Goal: Transaction & Acquisition: Register for event/course

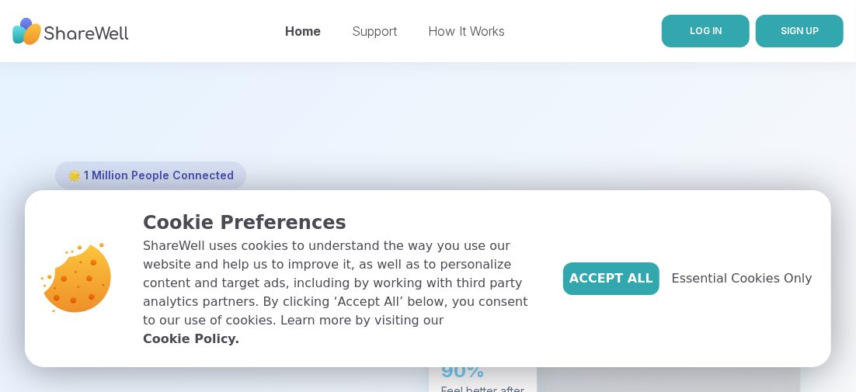
click at [720, 23] on link "LOG IN" at bounding box center [706, 31] width 88 height 33
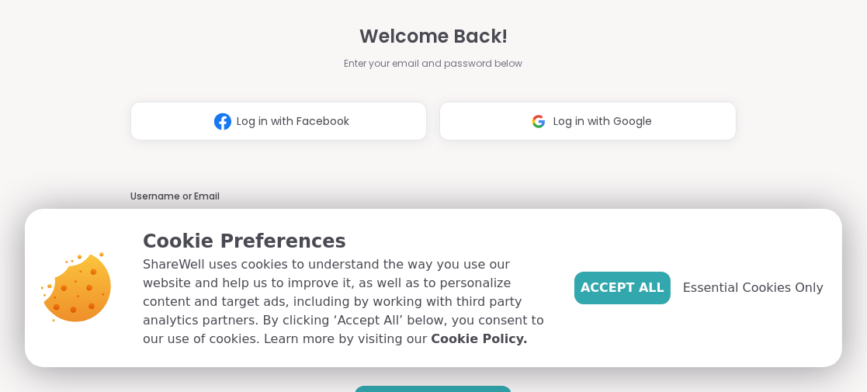
type input "**********"
click at [624, 286] on span "Accept All" at bounding box center [623, 288] width 84 height 19
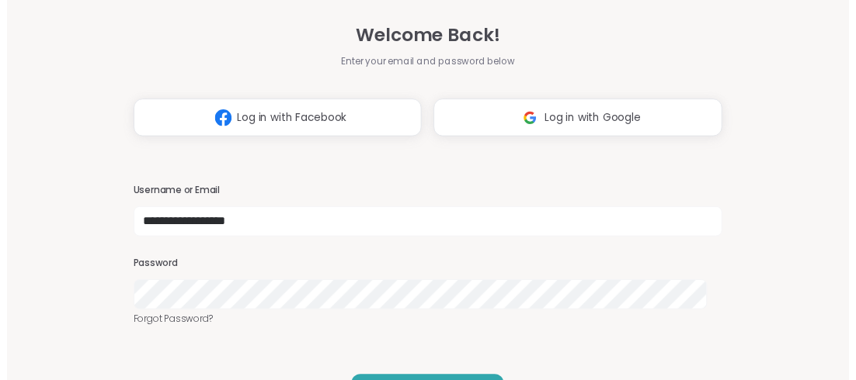
scroll to position [46, 0]
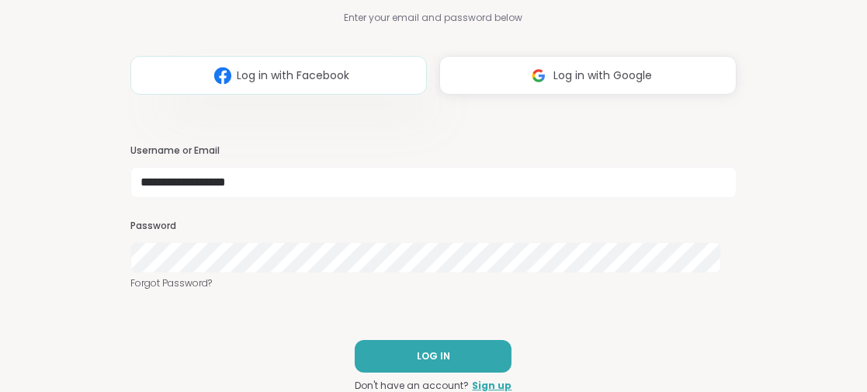
click at [315, 69] on span "Log in with Facebook" at bounding box center [294, 76] width 113 height 16
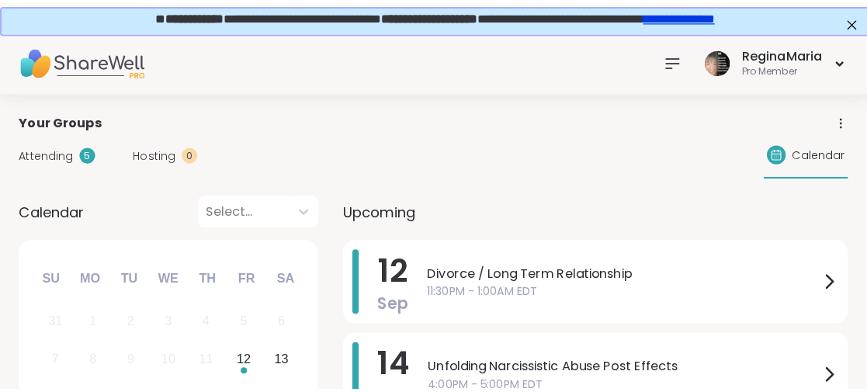
scroll to position [155, 0]
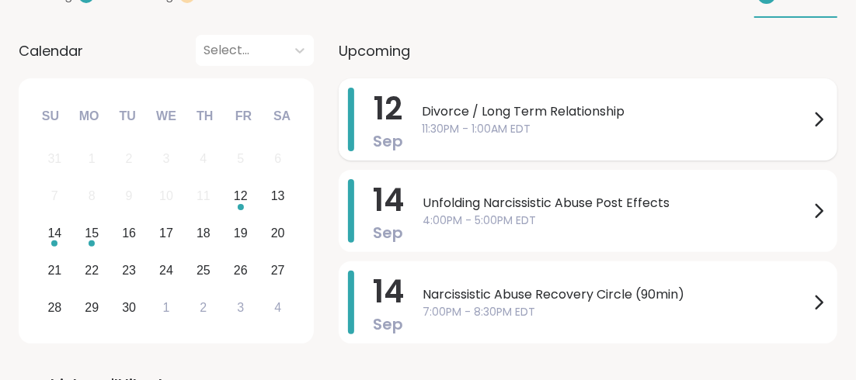
click at [478, 111] on span "Divorce / Long Term Relationship" at bounding box center [615, 111] width 387 height 19
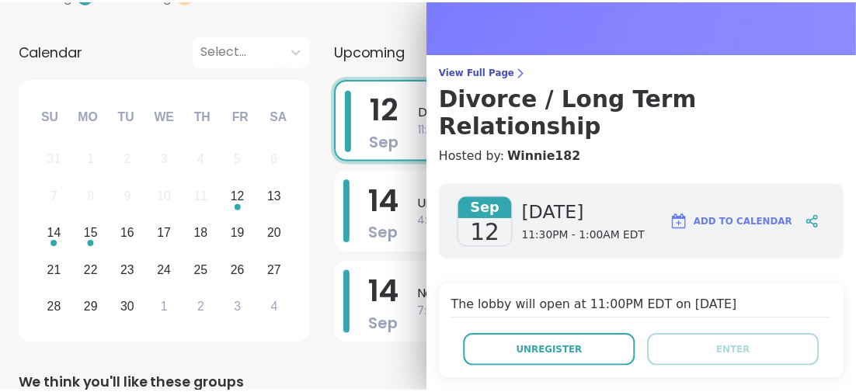
scroll to position [0, 0]
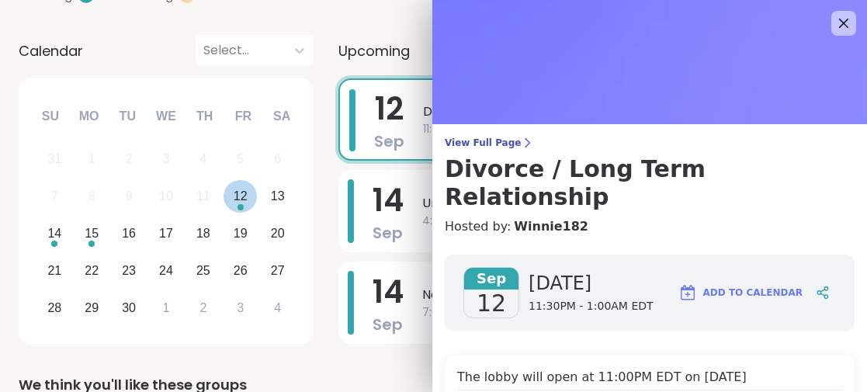
click at [238, 195] on div "12" at bounding box center [241, 196] width 14 height 21
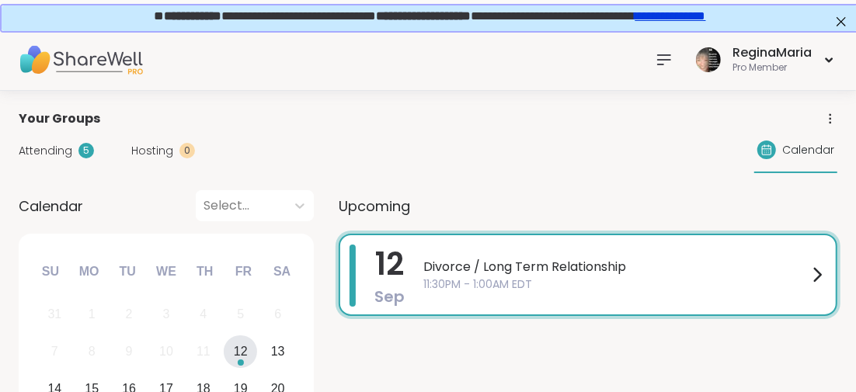
click at [656, 54] on icon at bounding box center [664, 59] width 19 height 19
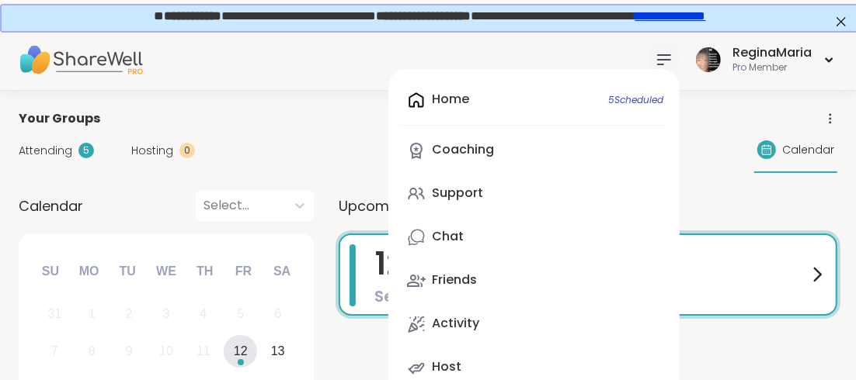
click at [461, 98] on div "Home 5 Scheduled Coaching Support Chat Friends Activity Host" at bounding box center [533, 234] width 291 height 330
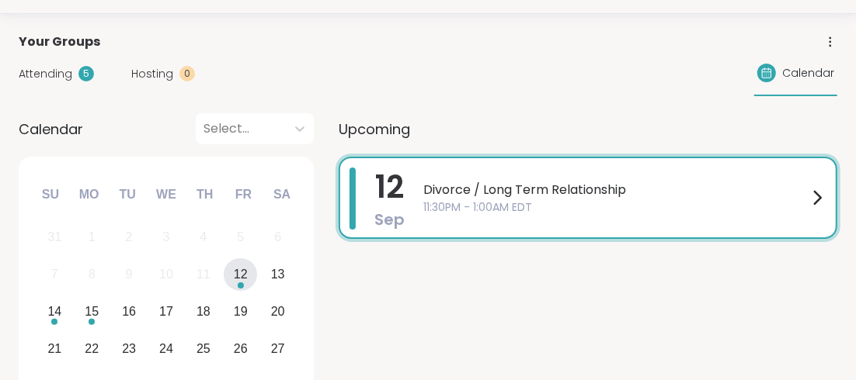
scroll to position [155, 0]
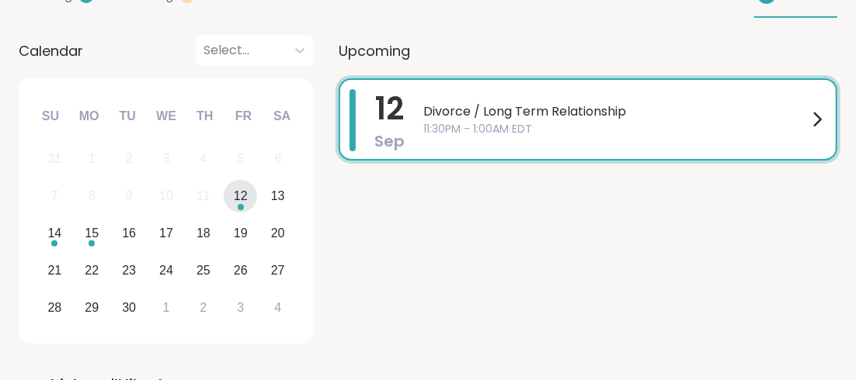
click at [234, 197] on div "12" at bounding box center [241, 196] width 14 height 21
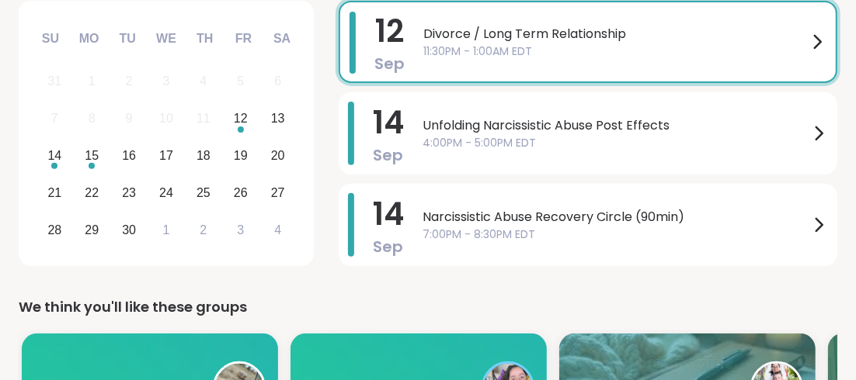
scroll to position [77, 0]
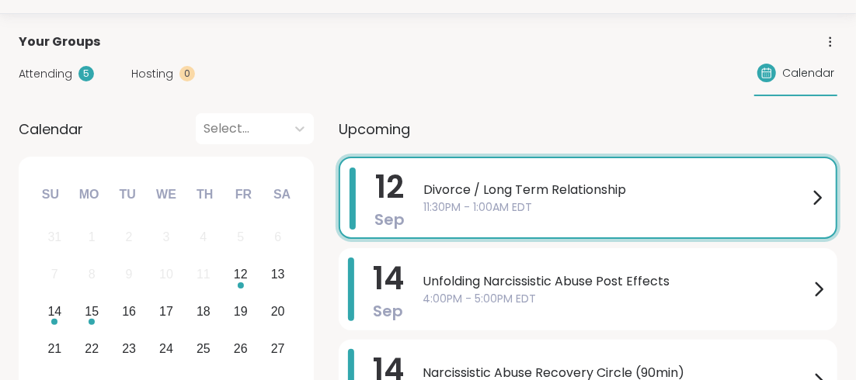
click at [64, 74] on span "Attending" at bounding box center [46, 74] width 54 height 16
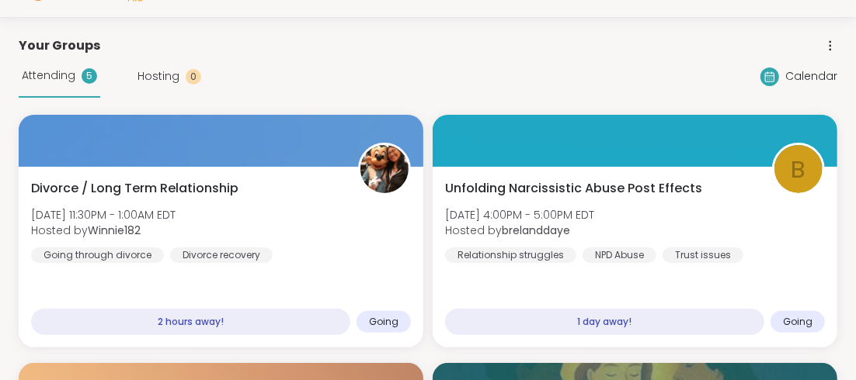
scroll to position [32, 0]
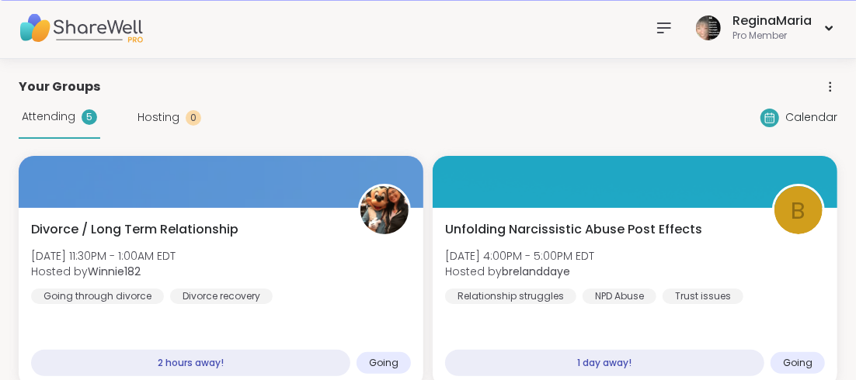
click at [666, 24] on icon at bounding box center [664, 28] width 19 height 19
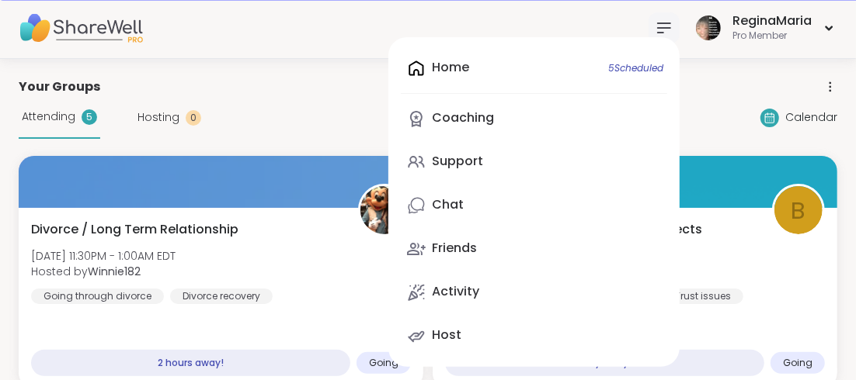
click at [458, 66] on div "Home 5 Scheduled Coaching Support Chat Friends Activity Host" at bounding box center [533, 202] width 291 height 330
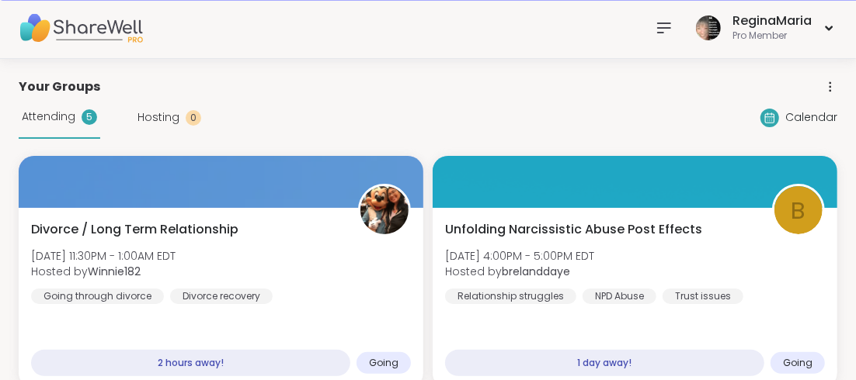
click at [666, 24] on icon at bounding box center [664, 28] width 19 height 19
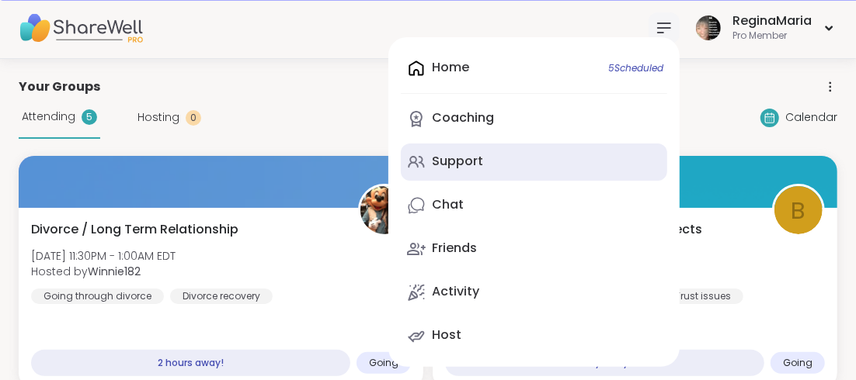
click at [478, 157] on div "Support" at bounding box center [457, 161] width 51 height 17
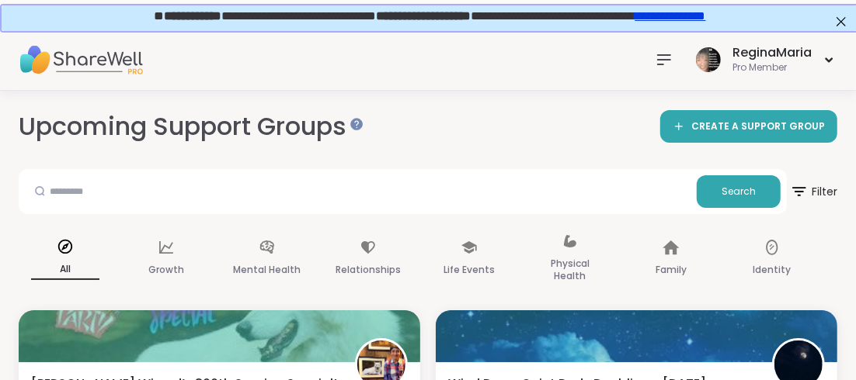
click at [665, 61] on icon at bounding box center [664, 59] width 19 height 19
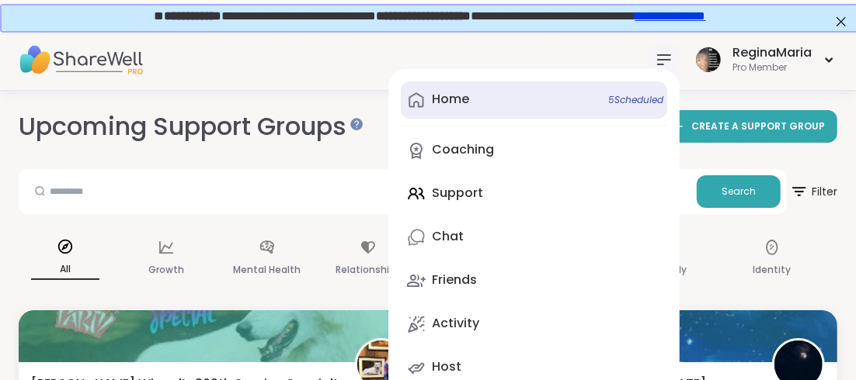
click at [435, 96] on div "Home 5 Scheduled" at bounding box center [450, 99] width 37 height 17
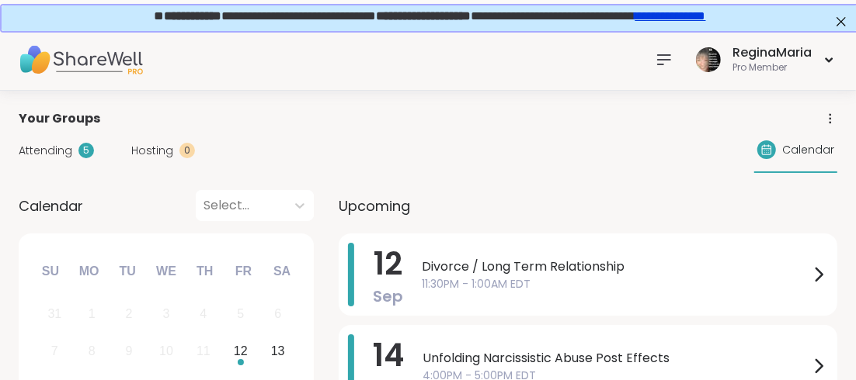
scroll to position [77, 0]
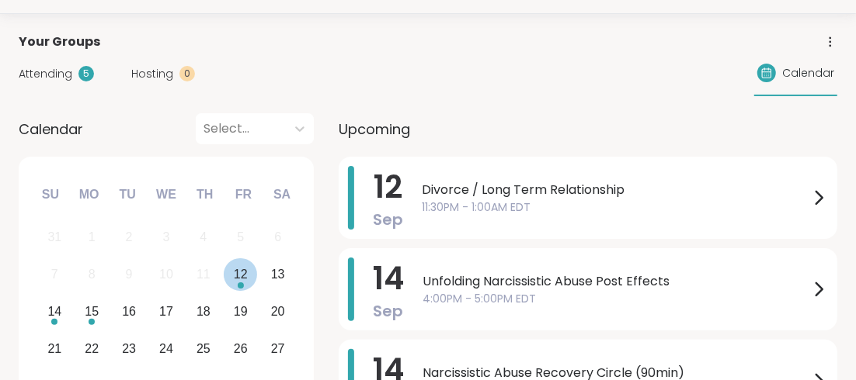
click at [241, 272] on div "12" at bounding box center [241, 274] width 14 height 21
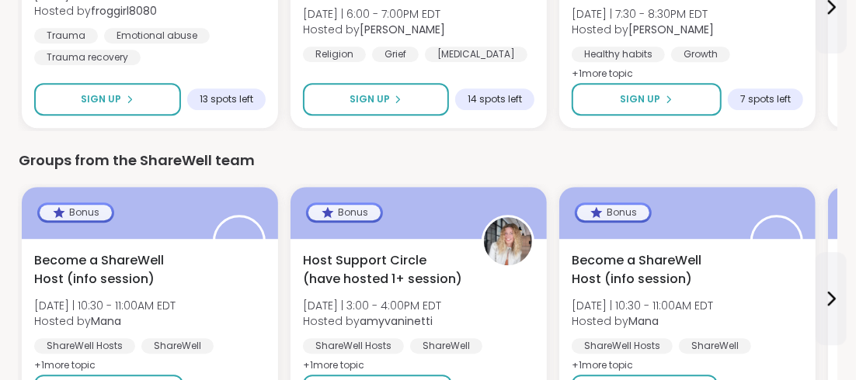
scroll to position [2239, 0]
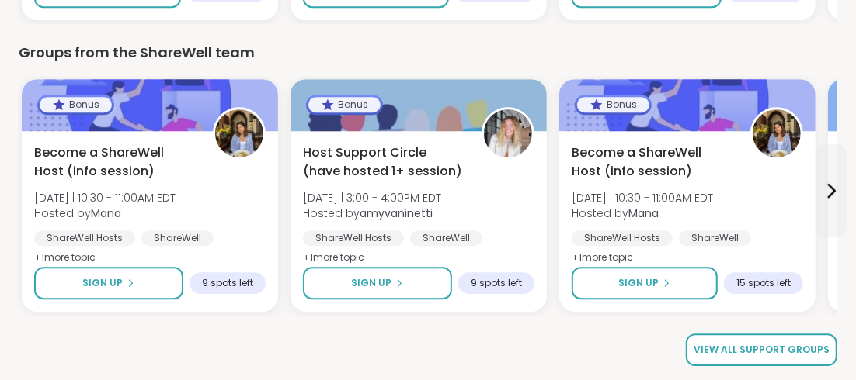
click at [735, 353] on span "View all support groups" at bounding box center [761, 350] width 136 height 14
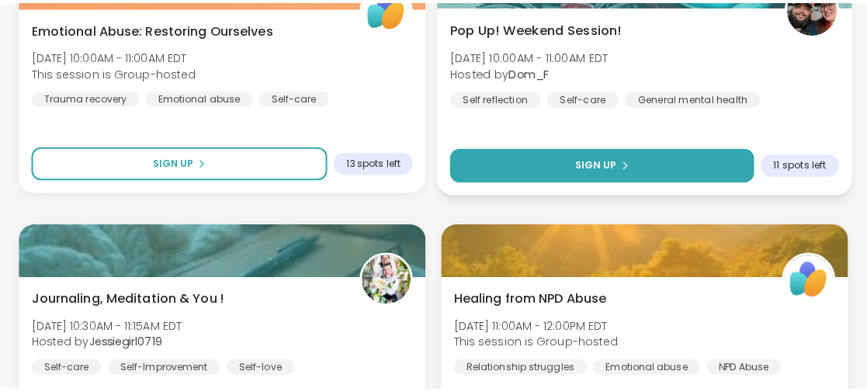
scroll to position [2019, 0]
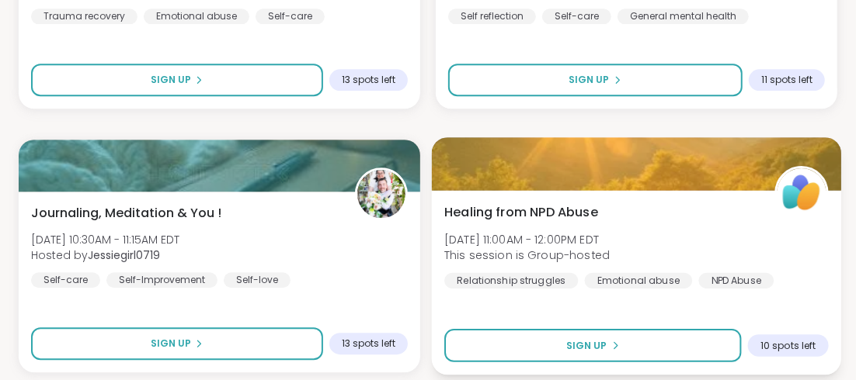
click at [526, 211] on span "Healing from NPD Abuse" at bounding box center [521, 212] width 154 height 19
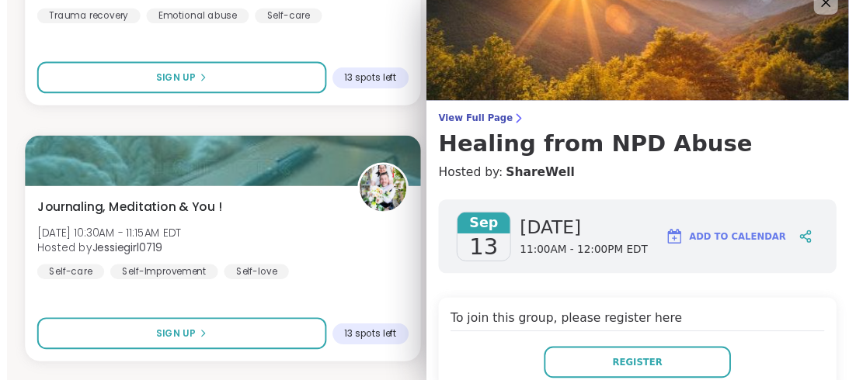
scroll to position [0, 0]
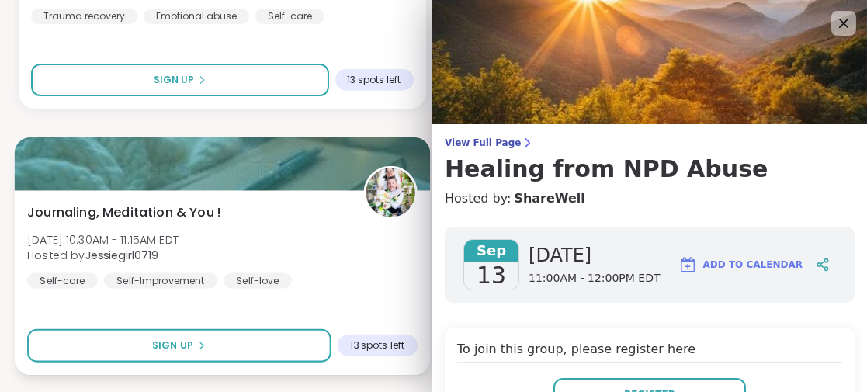
click at [283, 227] on div "Journaling, Meditation & You ! [DATE] 10:30AM - 11:15AM EDT Hosted by Jessiegir…" at bounding box center [222, 245] width 390 height 85
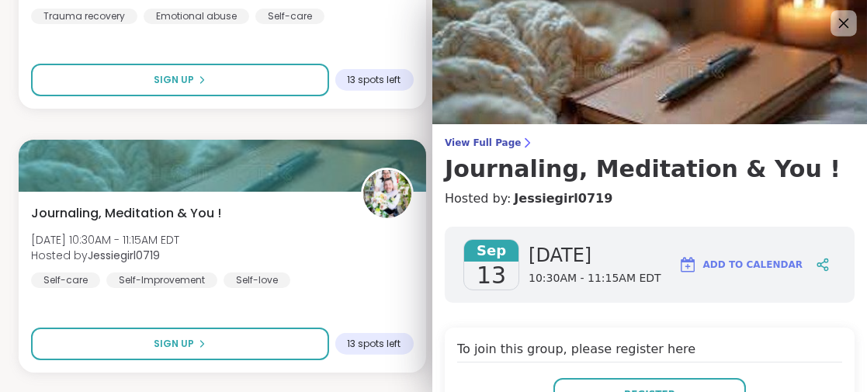
click at [834, 13] on icon at bounding box center [843, 22] width 19 height 19
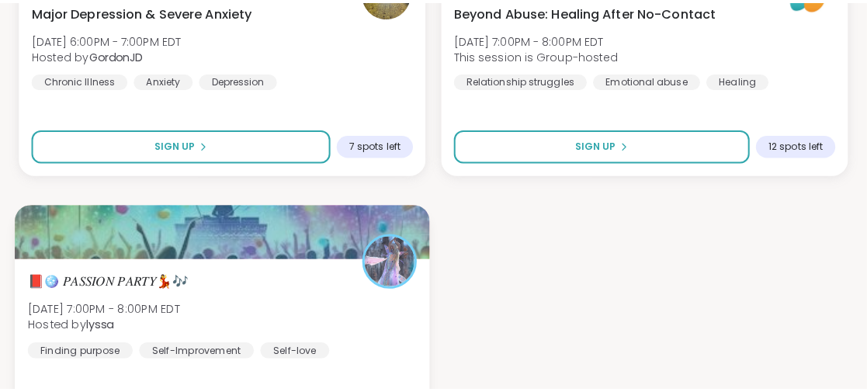
scroll to position [3618, 0]
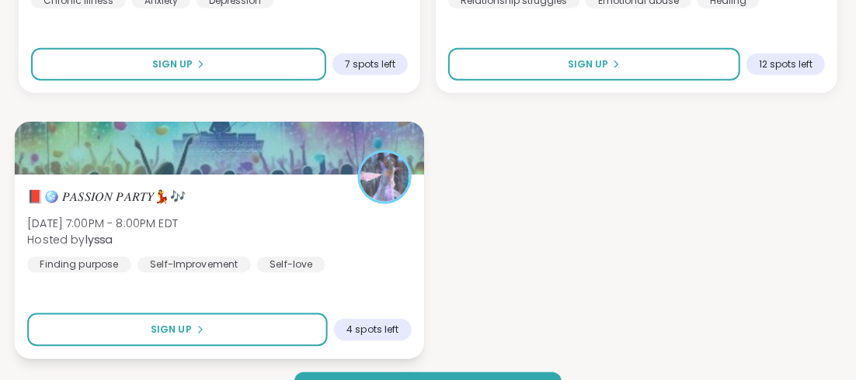
click at [109, 196] on span "📕🪩 𝑃𝐴𝑆𝑆𝐼𝑂𝑁 𝑃𝐴𝑅𝑇𝑌💃🎶" at bounding box center [106, 196] width 158 height 19
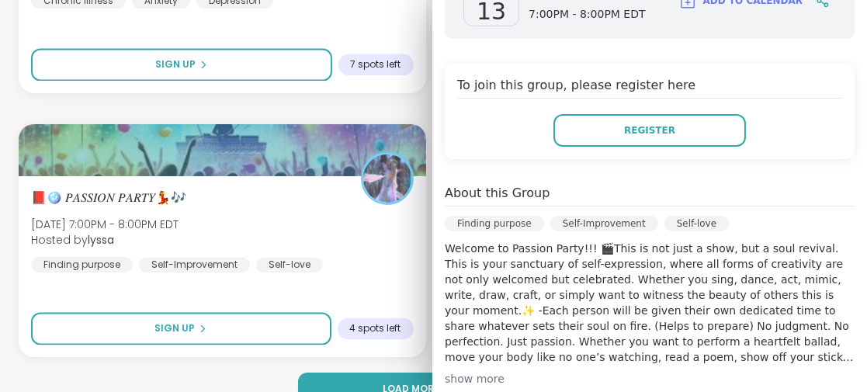
scroll to position [0, 0]
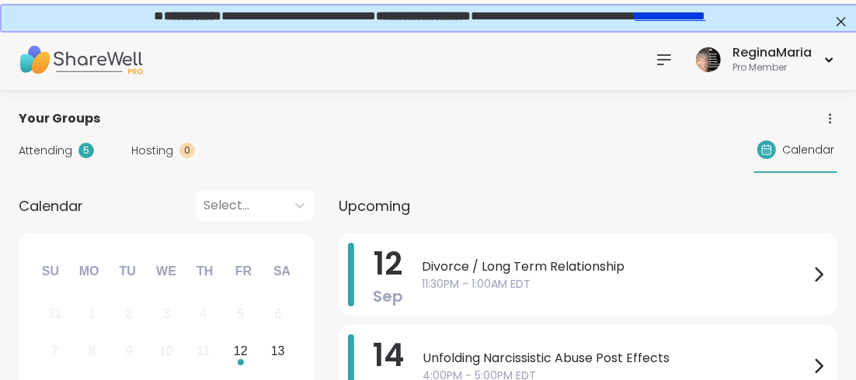
drag, startPoint x: 665, startPoint y: 57, endPoint x: 658, endPoint y: 65, distance: 10.6
click at [665, 57] on icon at bounding box center [664, 59] width 19 height 19
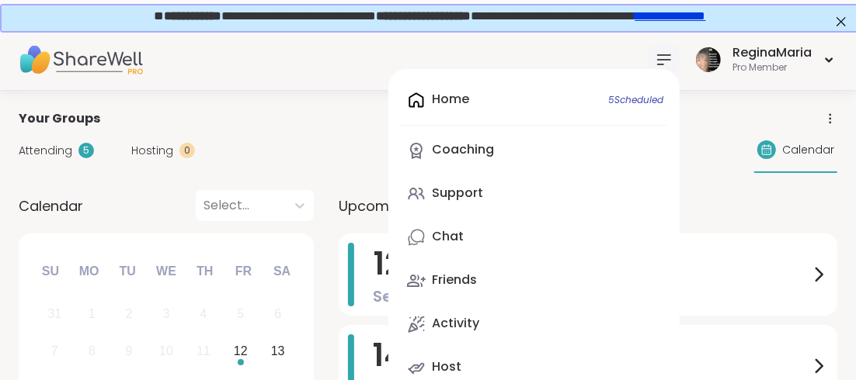
click at [446, 200] on div "Support" at bounding box center [457, 193] width 51 height 17
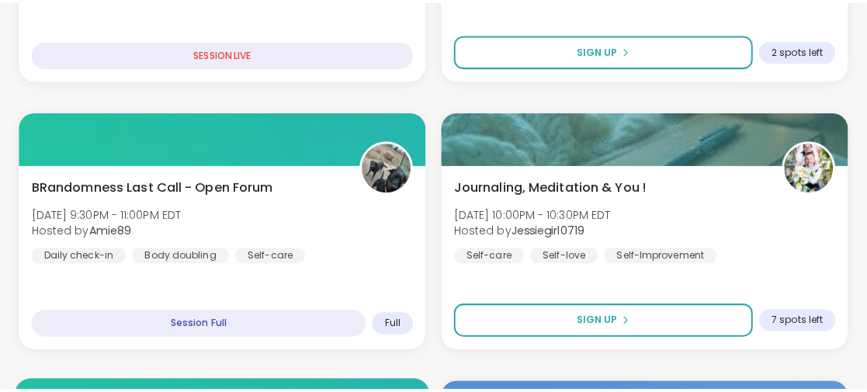
scroll to position [387, 0]
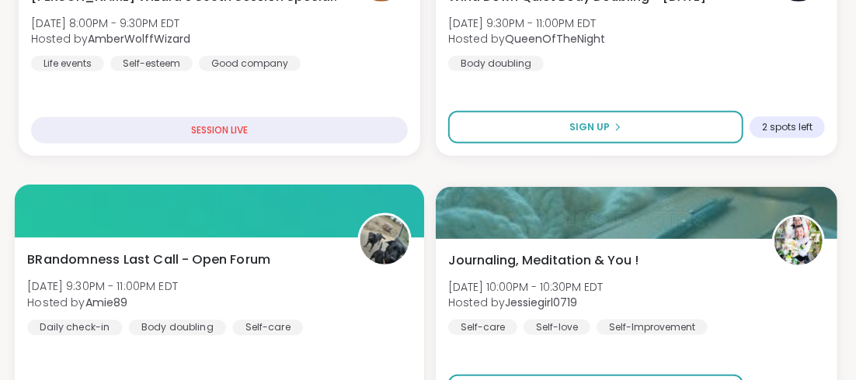
click at [79, 257] on span "BRandomness Last Call - Open Forum" at bounding box center [148, 259] width 243 height 19
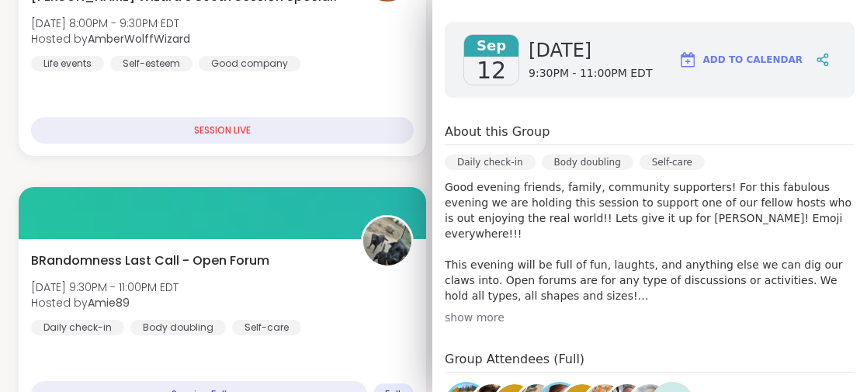
scroll to position [311, 0]
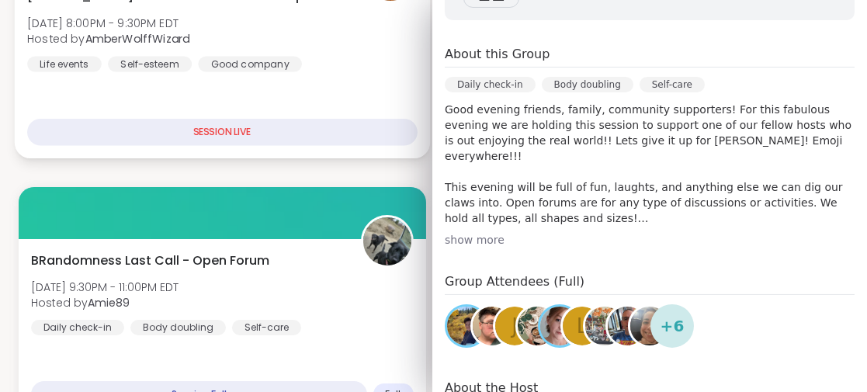
click at [326, 89] on div "[PERSON_NAME] Wizard’s 300th Session Special! [DATE] 8:00PM - 9:30PM EDT Hosted…" at bounding box center [222, 66] width 415 height 185
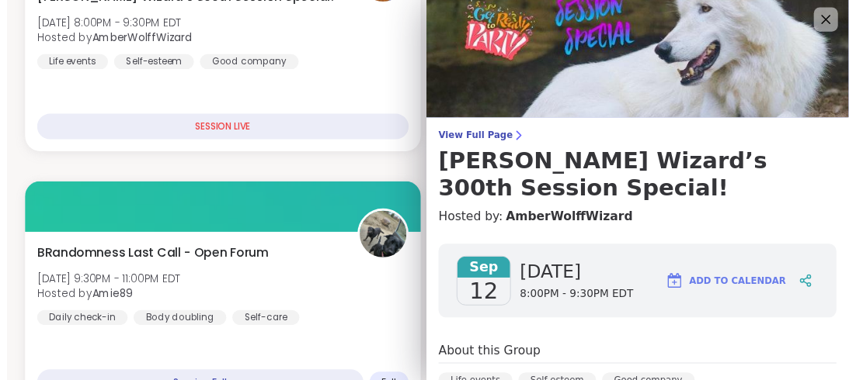
scroll to position [0, 0]
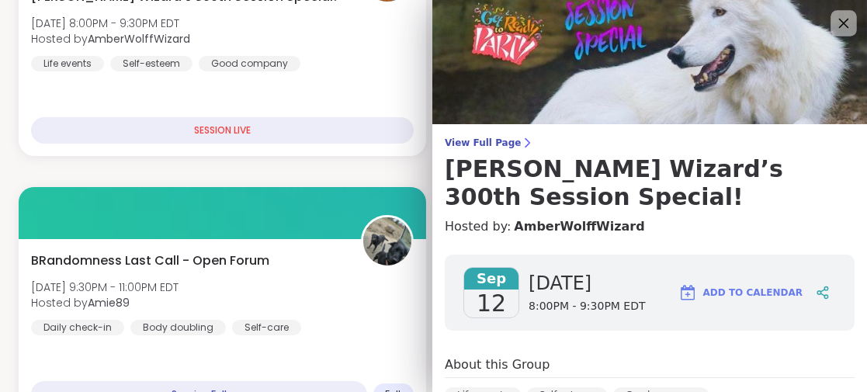
click at [834, 16] on icon at bounding box center [843, 22] width 19 height 19
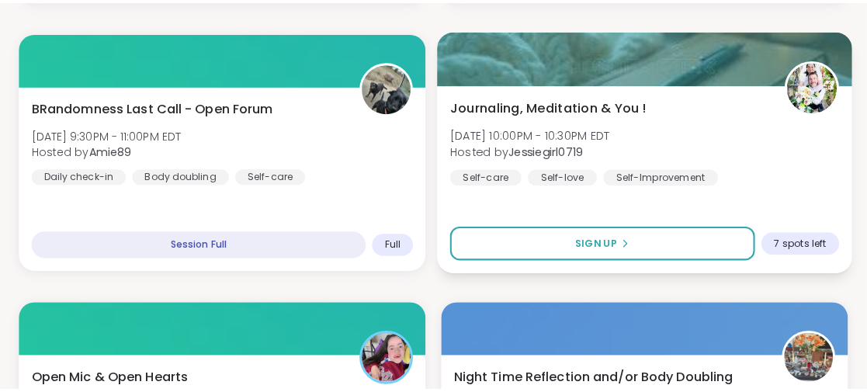
scroll to position [621, 0]
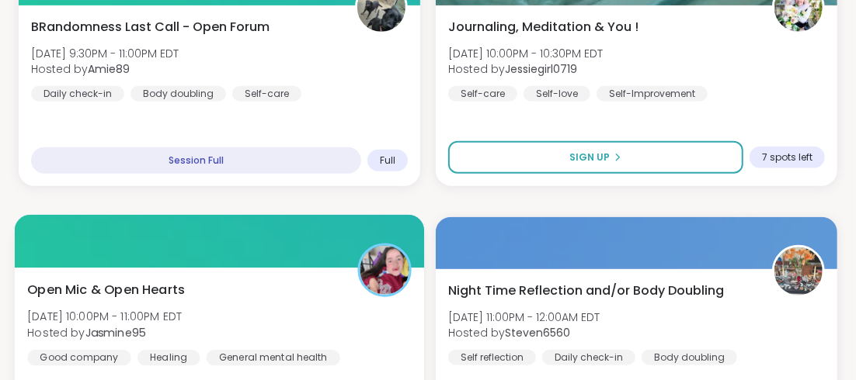
click at [387, 262] on img at bounding box center [384, 270] width 49 height 49
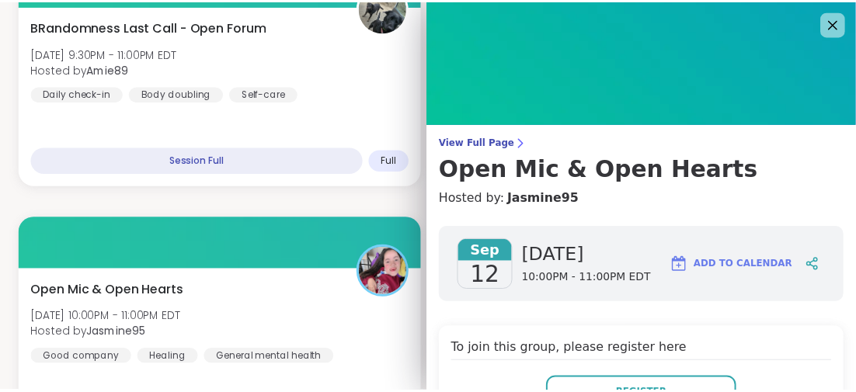
scroll to position [77, 0]
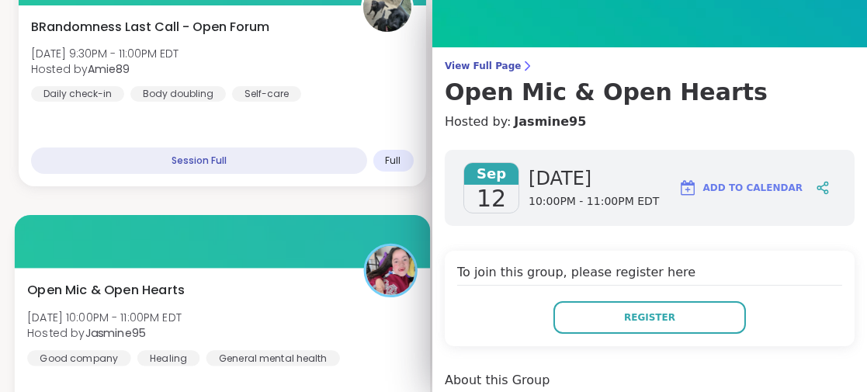
click at [391, 273] on img at bounding box center [390, 270] width 49 height 49
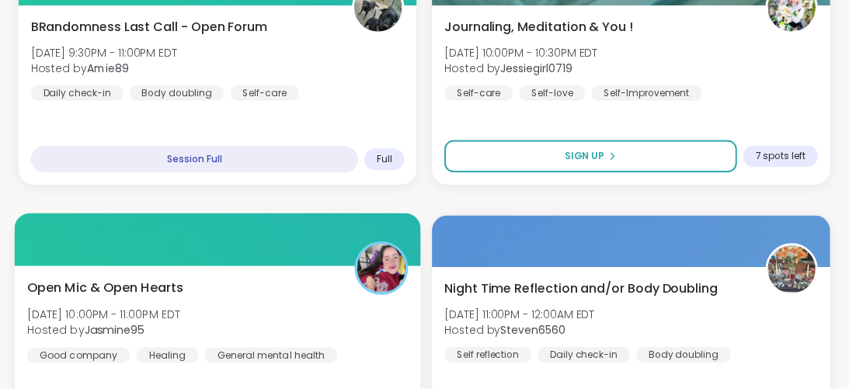
click at [391, 273] on img at bounding box center [384, 270] width 49 height 49
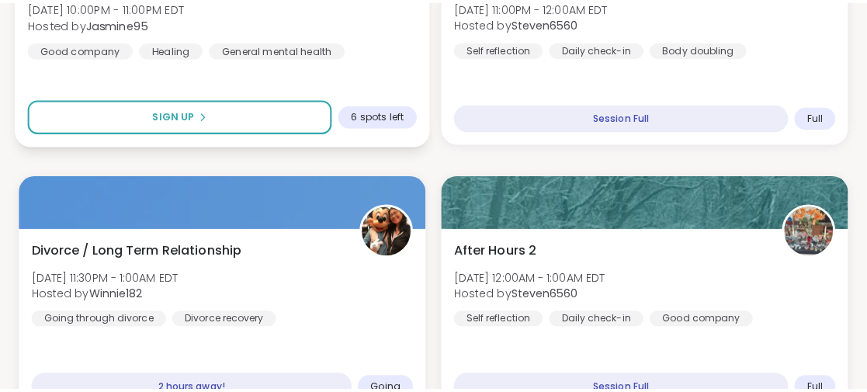
scroll to position [1009, 0]
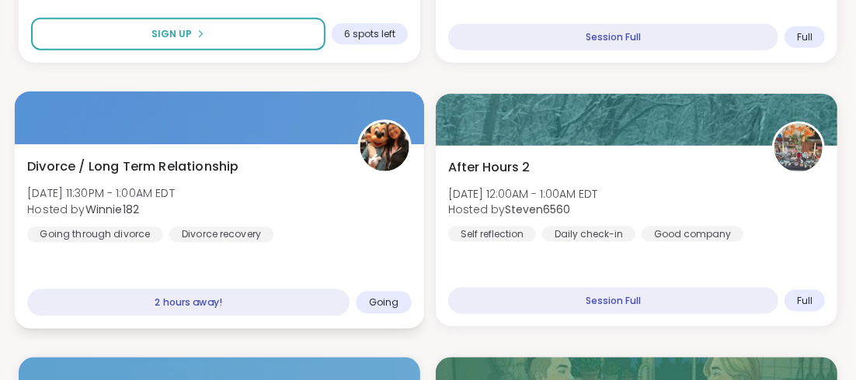
click at [176, 164] on span "Divorce / Long Term Relationship" at bounding box center [132, 166] width 211 height 19
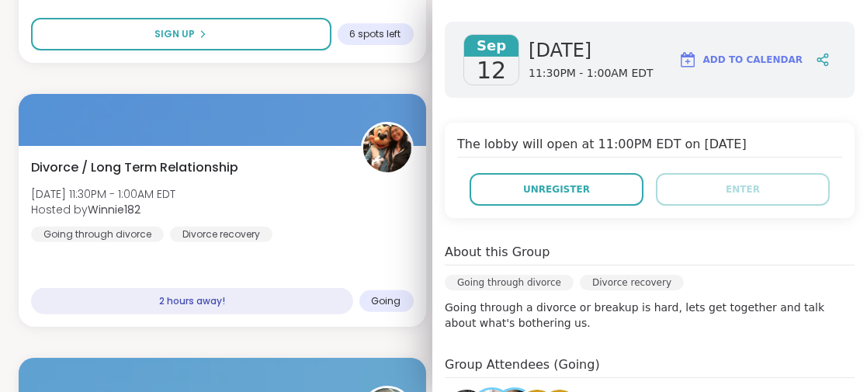
scroll to position [311, 0]
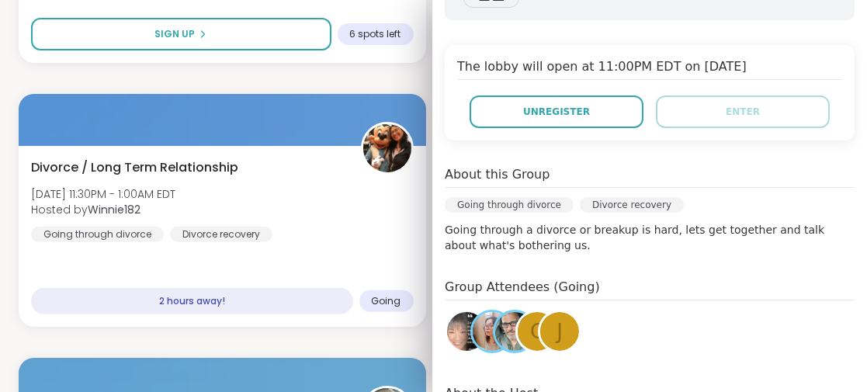
click at [474, 312] on img at bounding box center [492, 331] width 39 height 39
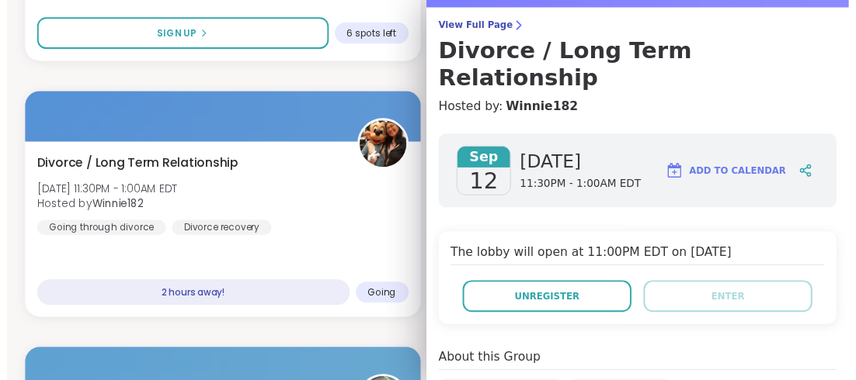
scroll to position [0, 0]
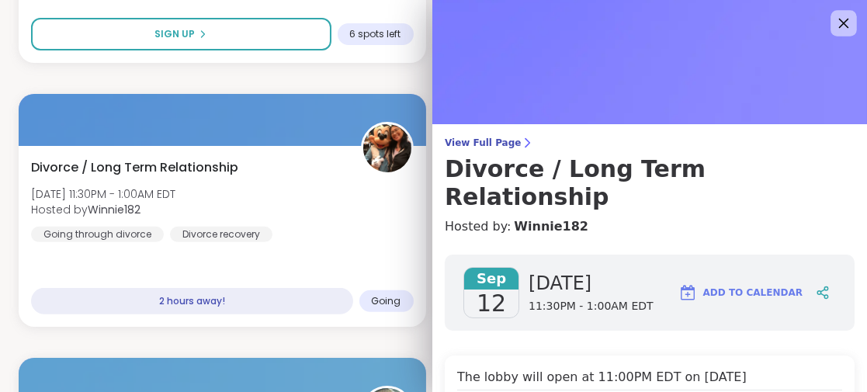
click at [834, 19] on icon at bounding box center [843, 22] width 19 height 19
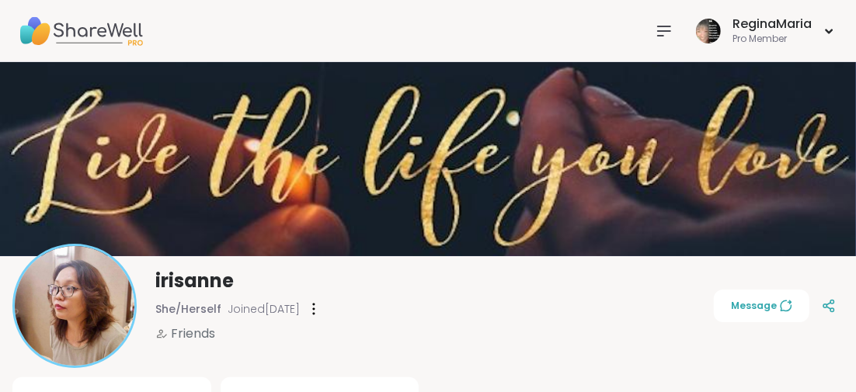
click at [661, 27] on icon at bounding box center [664, 31] width 19 height 19
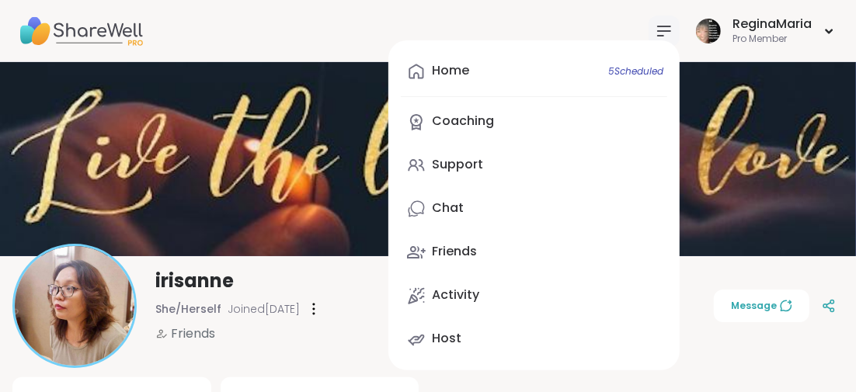
click at [260, 27] on div "Home 5 Scheduled Coaching Support Chat Friends Activity Host ReginaMaria Pro Me…" at bounding box center [428, 31] width 856 height 62
